Goal: Task Accomplishment & Management: Use online tool/utility

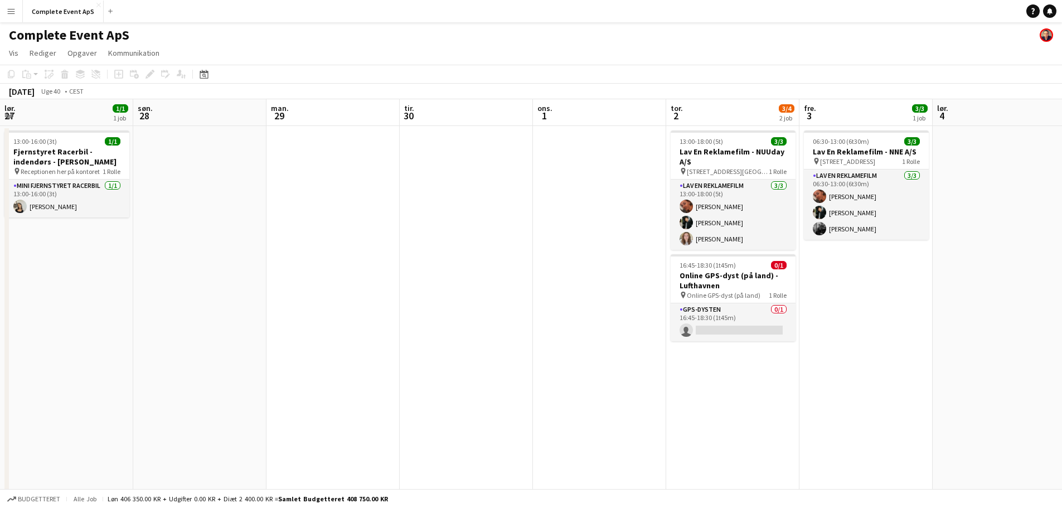
scroll to position [0, 383]
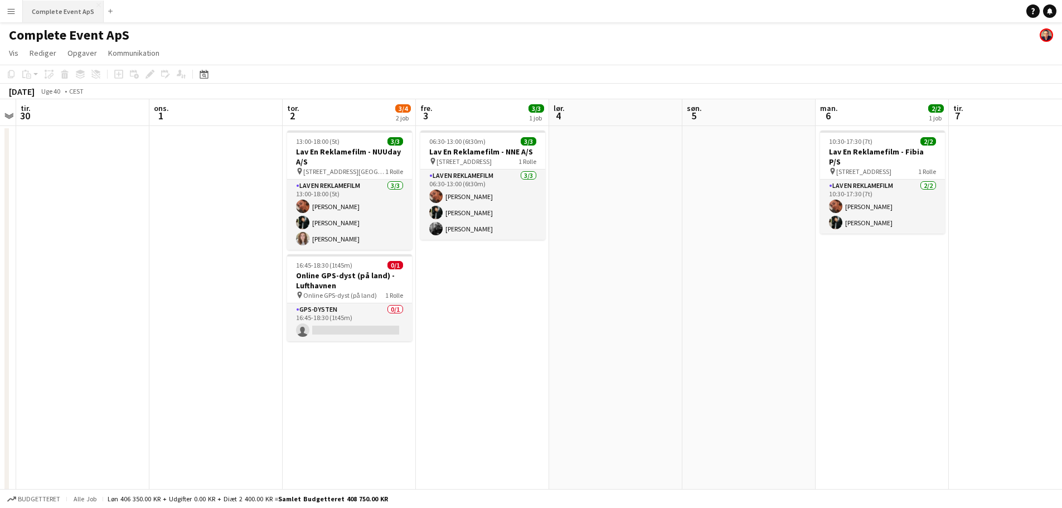
click at [64, 14] on button "Complete Event ApS Luk" at bounding box center [63, 12] width 81 height 22
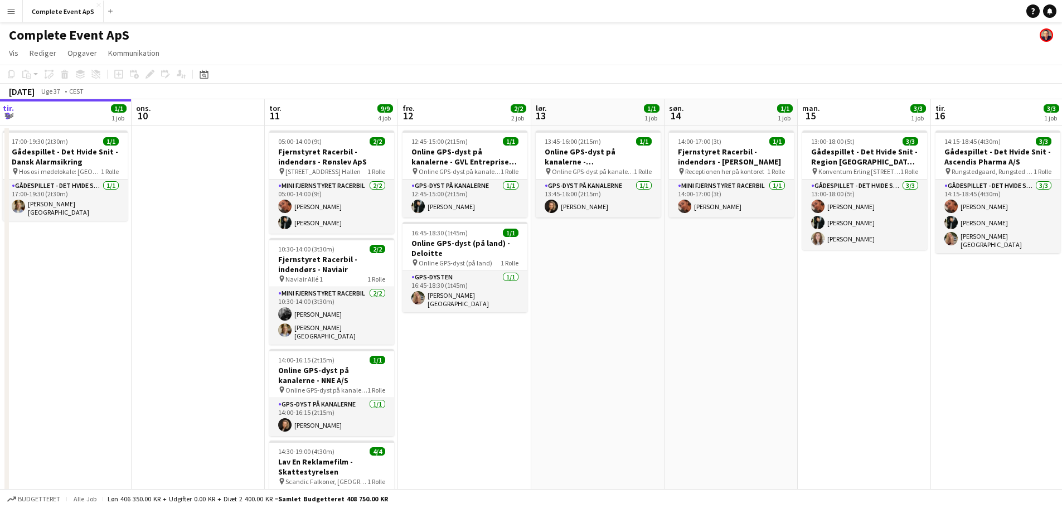
scroll to position [0, 267]
drag, startPoint x: 820, startPoint y: 362, endPoint x: 719, endPoint y: 359, distance: 100.3
click at [719, 359] on app-calendar-viewport "søn. 7 man. 8 1/1 1 job tir. 9 1/1 1 job ons. 10 tor. 11 9/9 4 job fre. 12 2/2 …" at bounding box center [531, 386] width 1062 height 575
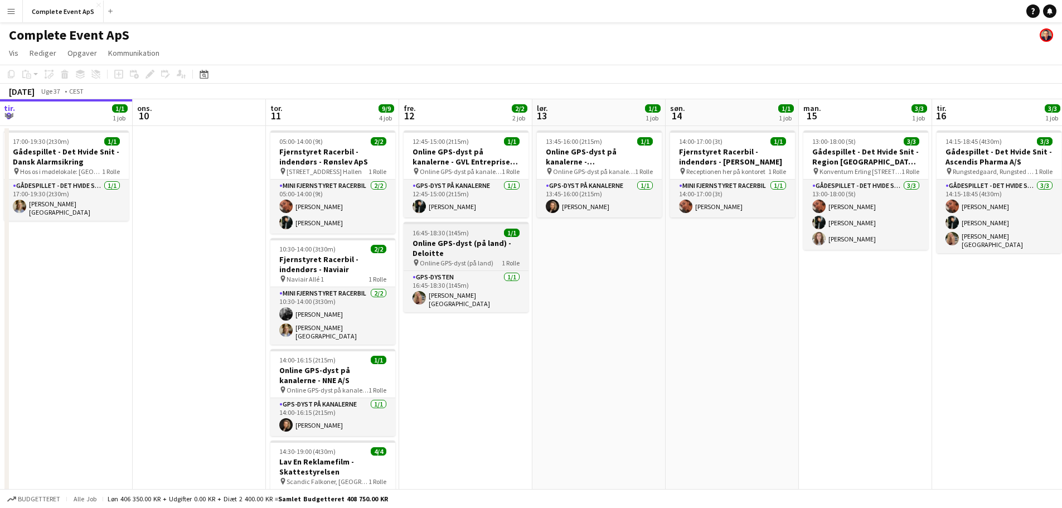
click at [478, 236] on div "16:45-18:30 (1t45m) 1/1" at bounding box center [465, 232] width 125 height 8
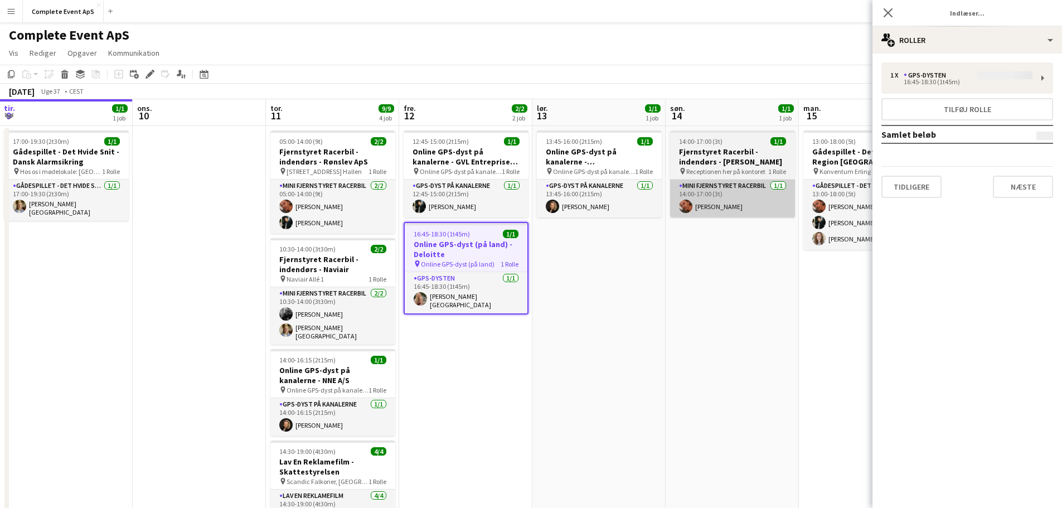
type input "**********"
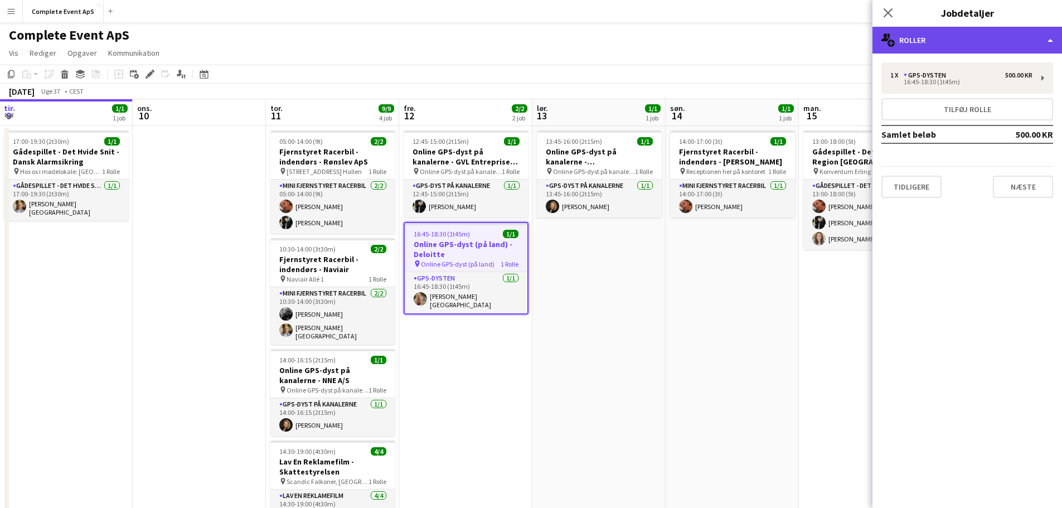
click at [936, 50] on div "multiple-users-add Roller" at bounding box center [966, 40] width 189 height 27
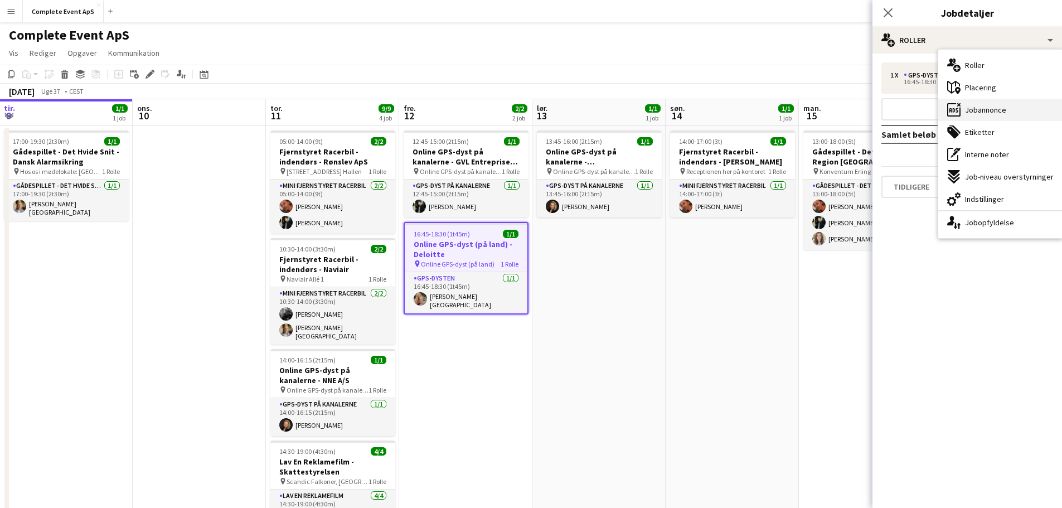
drag, startPoint x: 971, startPoint y: 106, endPoint x: 1058, endPoint y: 168, distance: 107.5
click at [971, 106] on span "Jobannonce" at bounding box center [985, 110] width 41 height 10
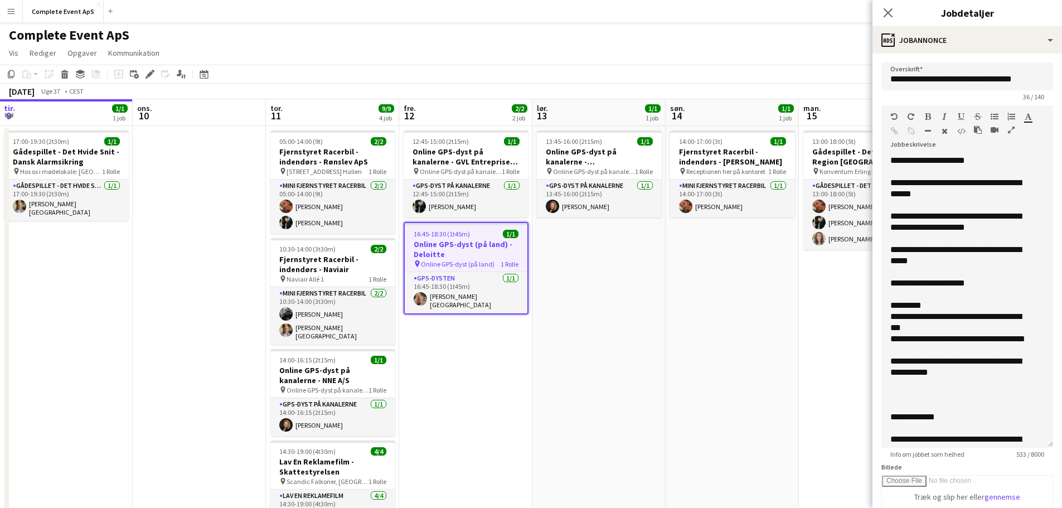
drag, startPoint x: 1040, startPoint y: 218, endPoint x: 1031, endPoint y: 444, distance: 225.9
click at [1031, 444] on div "**********" at bounding box center [967, 301] width 172 height 293
click at [904, 261] on div "**********" at bounding box center [958, 255] width 137 height 22
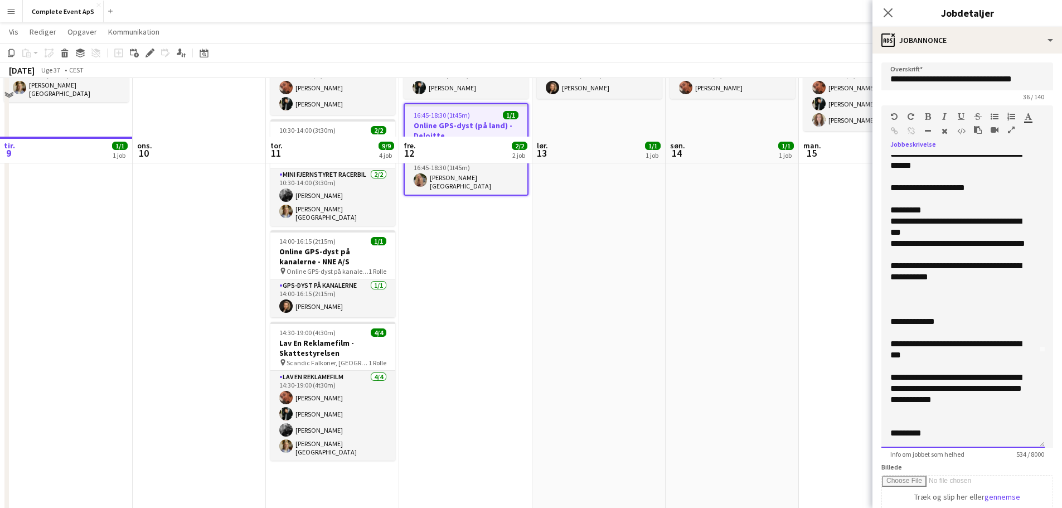
scroll to position [0, 0]
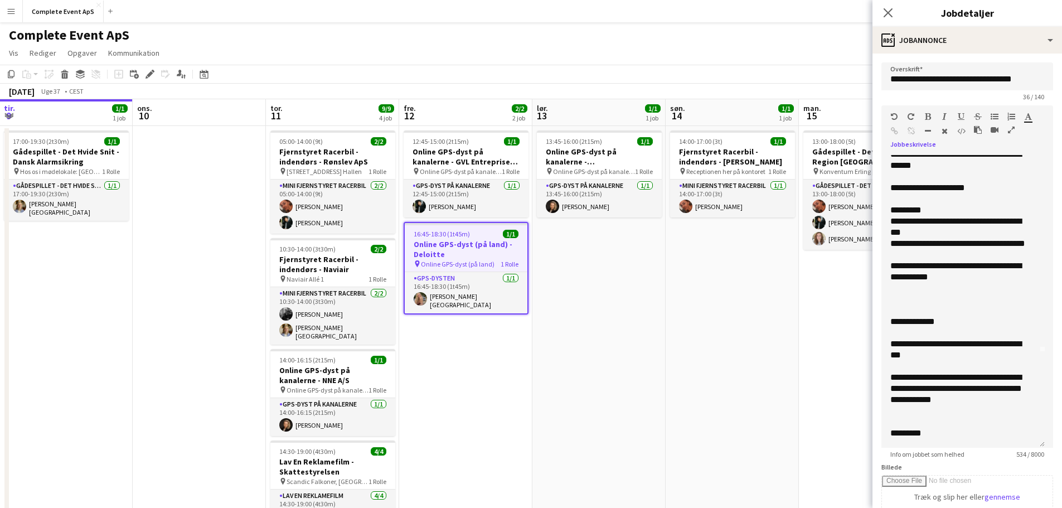
click at [598, 317] on app-date-cell "13:45-16:00 (2t15m) 1/1 Online GPS-dyst på kanalerne - [GEOGRAPHIC_DATA] pin On…" at bounding box center [598, 400] width 133 height 548
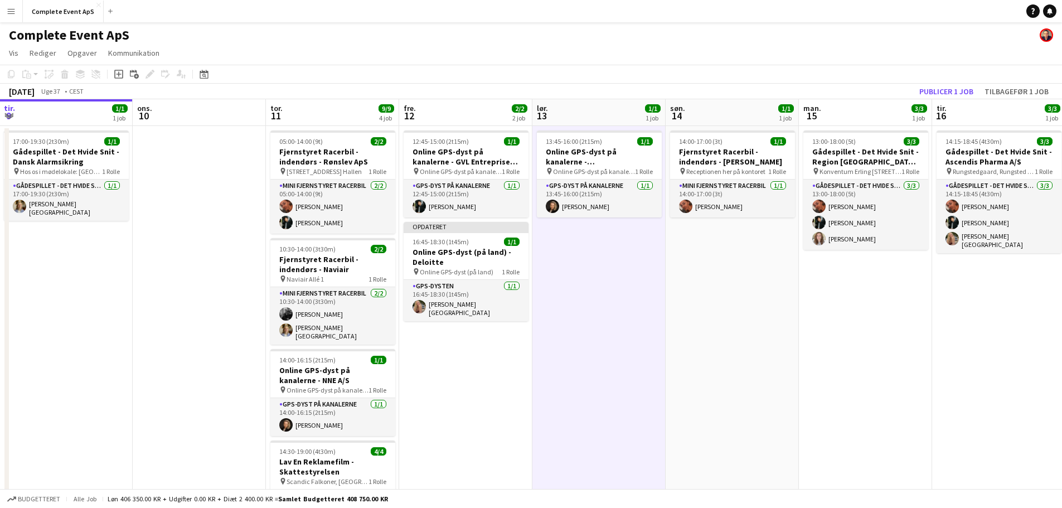
click at [596, 357] on app-date-cell "13:45-16:00 (2t15m) 1/1 Online GPS-dyst på kanalerne - [GEOGRAPHIC_DATA] pin On…" at bounding box center [598, 400] width 133 height 548
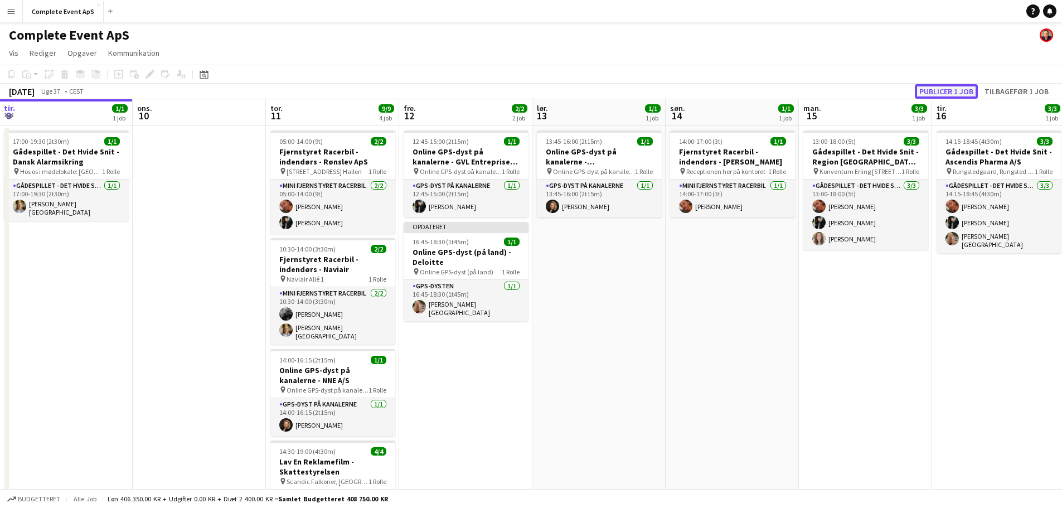
click at [930, 88] on button "Publicer 1 job" at bounding box center [945, 91] width 63 height 14
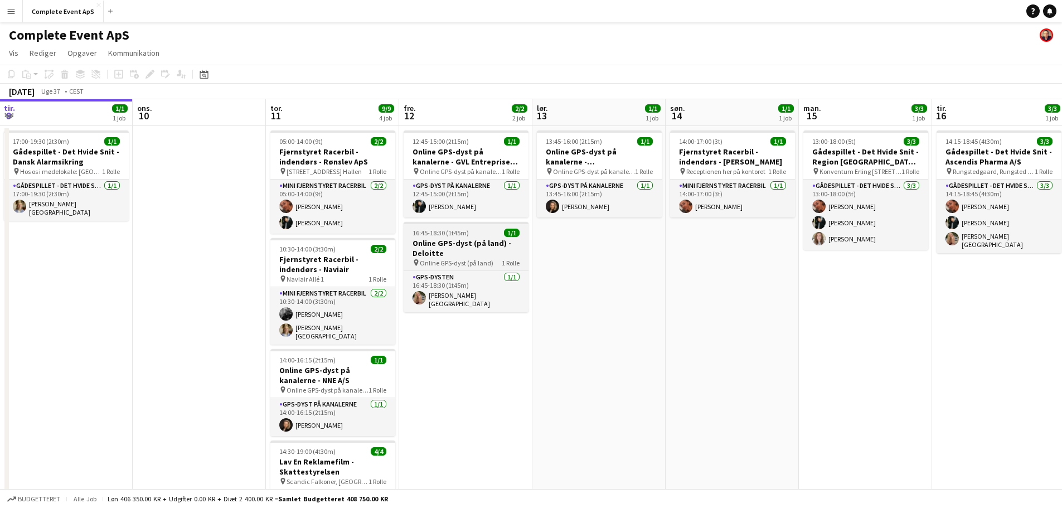
click at [483, 231] on div "16:45-18:30 (1t45m) 1/1" at bounding box center [465, 232] width 125 height 8
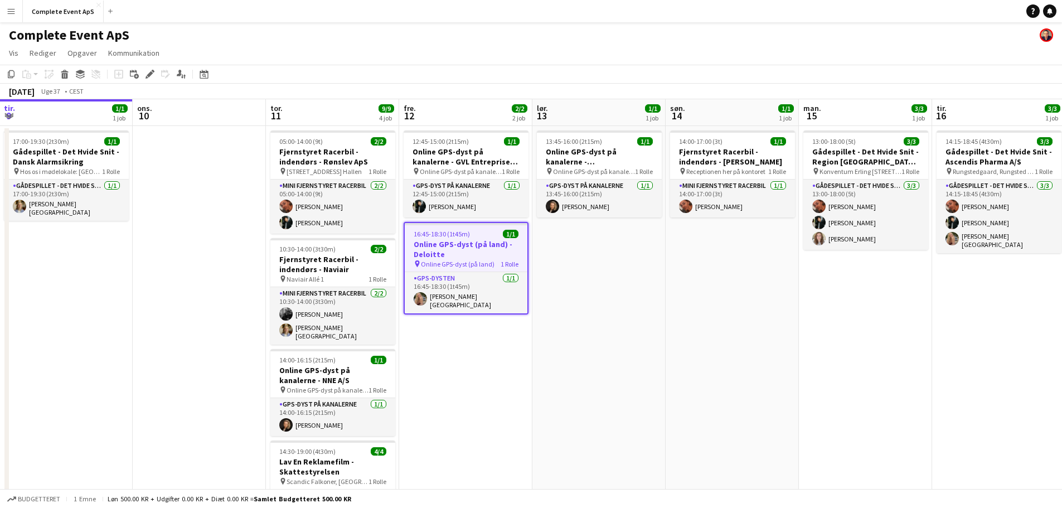
click at [483, 231] on div "16:45-18:30 (1t45m) 1/1" at bounding box center [466, 234] width 123 height 8
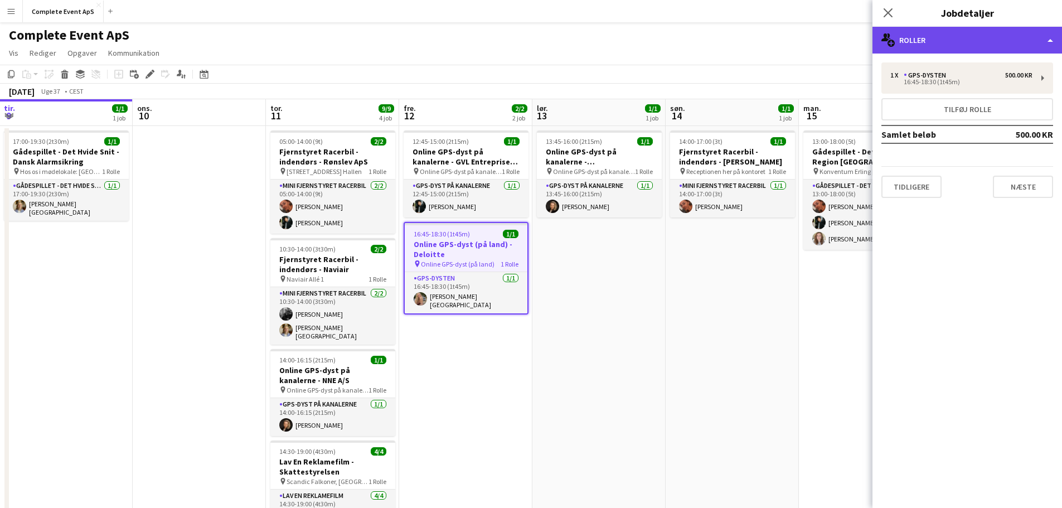
click at [956, 46] on div "multiple-users-add Roller" at bounding box center [966, 40] width 189 height 27
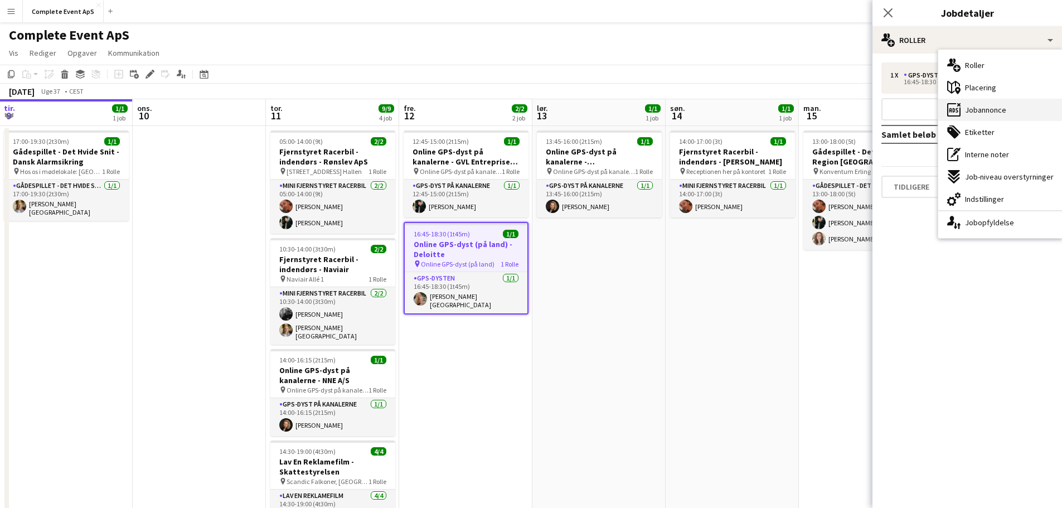
click at [994, 109] on span "Jobannonce" at bounding box center [985, 110] width 41 height 10
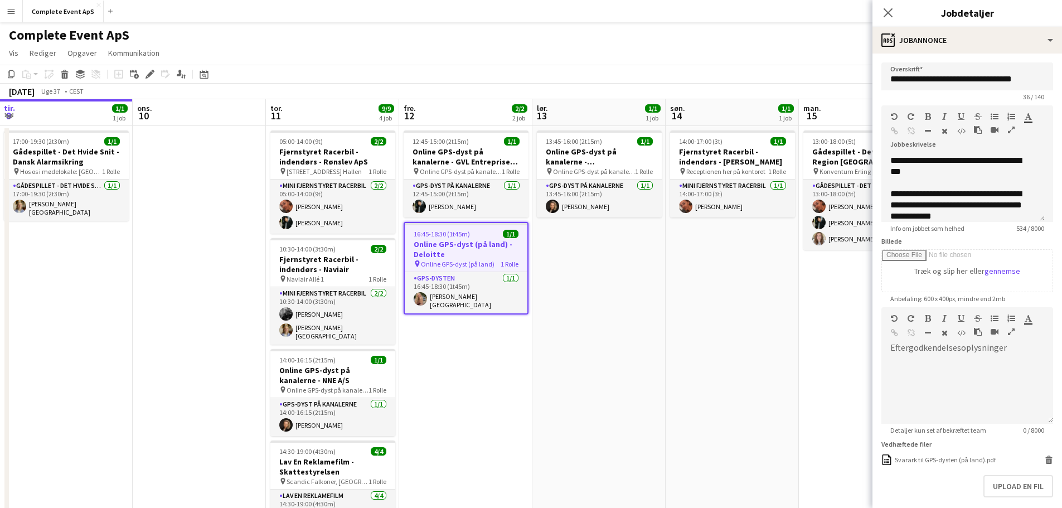
scroll to position [321, 0]
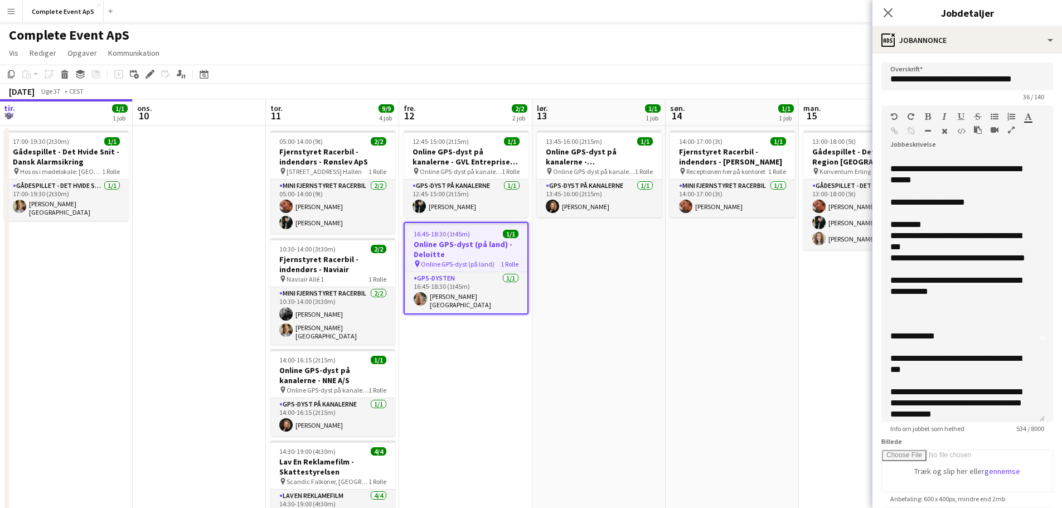
drag, startPoint x: 1040, startPoint y: 218, endPoint x: 1030, endPoint y: 460, distance: 242.6
click at [1030, 422] on div "**********" at bounding box center [962, 288] width 163 height 267
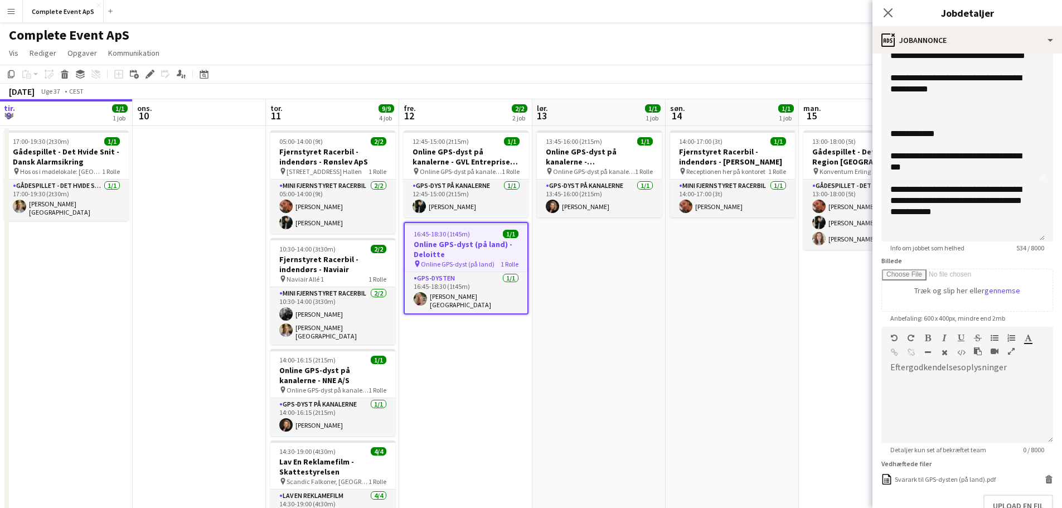
scroll to position [79, 0]
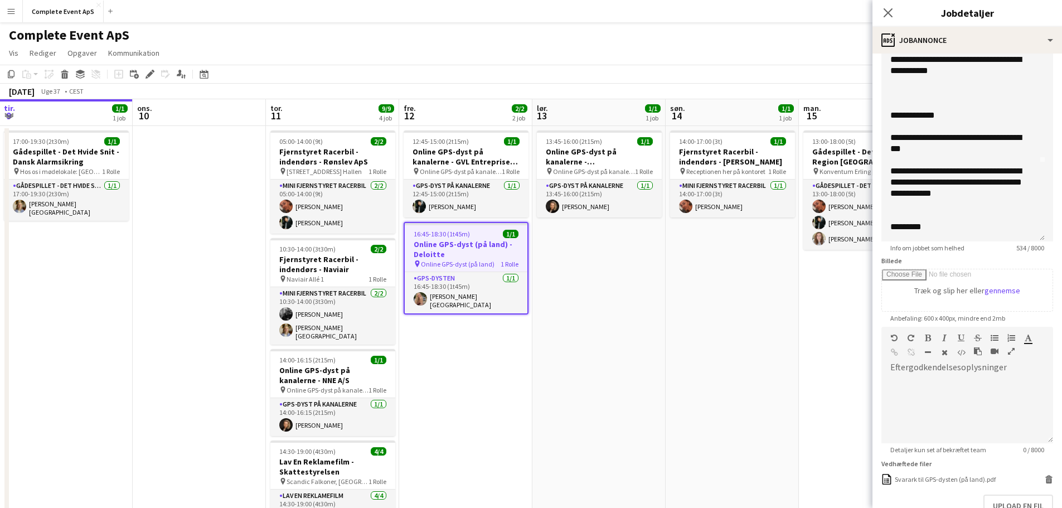
click at [661, 413] on app-date-cell "13:45-16:00 (2t15m) 1/1 Online GPS-dyst på kanalerne - [GEOGRAPHIC_DATA] pin On…" at bounding box center [598, 400] width 133 height 548
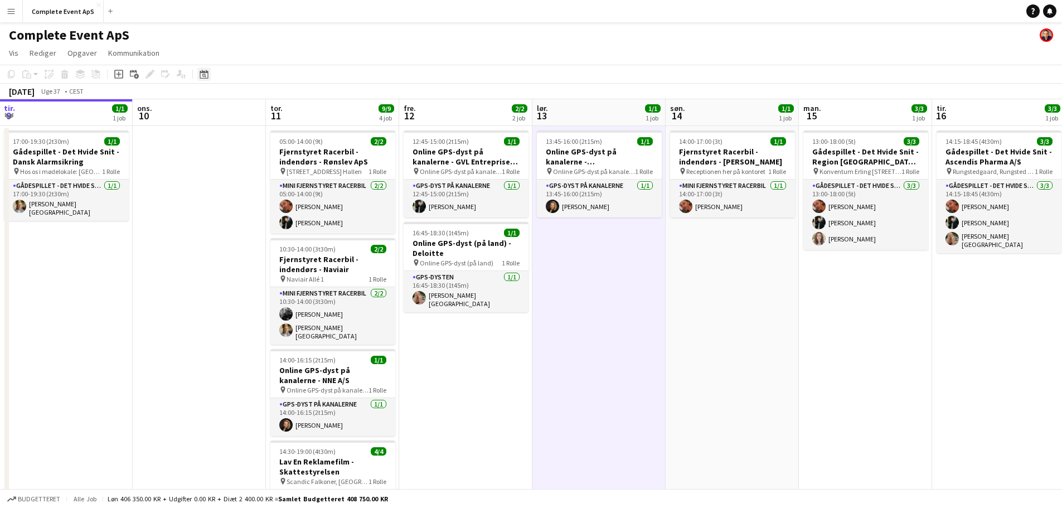
click at [206, 72] on icon at bounding box center [203, 74] width 8 height 9
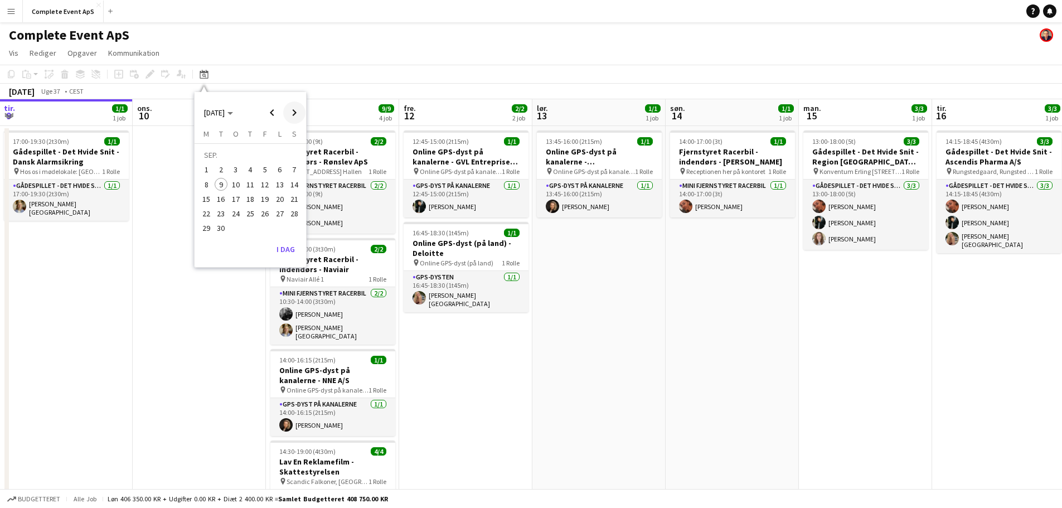
click at [295, 104] on span "Next month" at bounding box center [294, 112] width 22 height 22
click at [296, 168] on span "5" at bounding box center [294, 169] width 13 height 13
